Goal: Navigation & Orientation: Find specific page/section

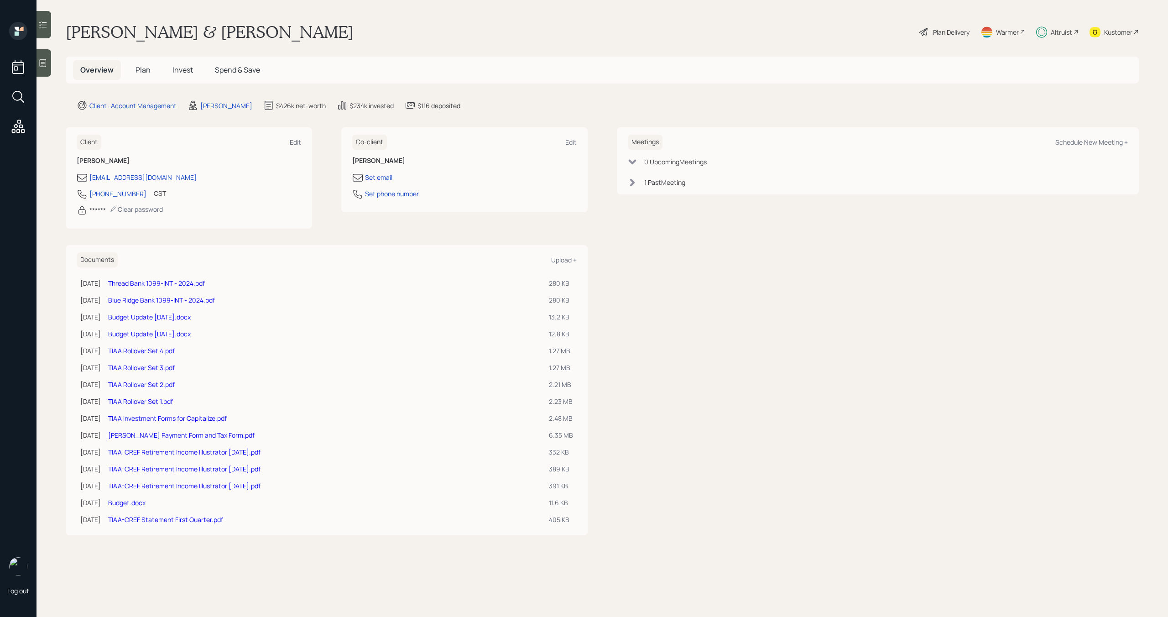
click at [1059, 33] on div "Altruist" at bounding box center [1061, 32] width 21 height 10
click at [1063, 32] on div "Altruist" at bounding box center [1061, 32] width 21 height 10
